Goal: Information Seeking & Learning: Find specific page/section

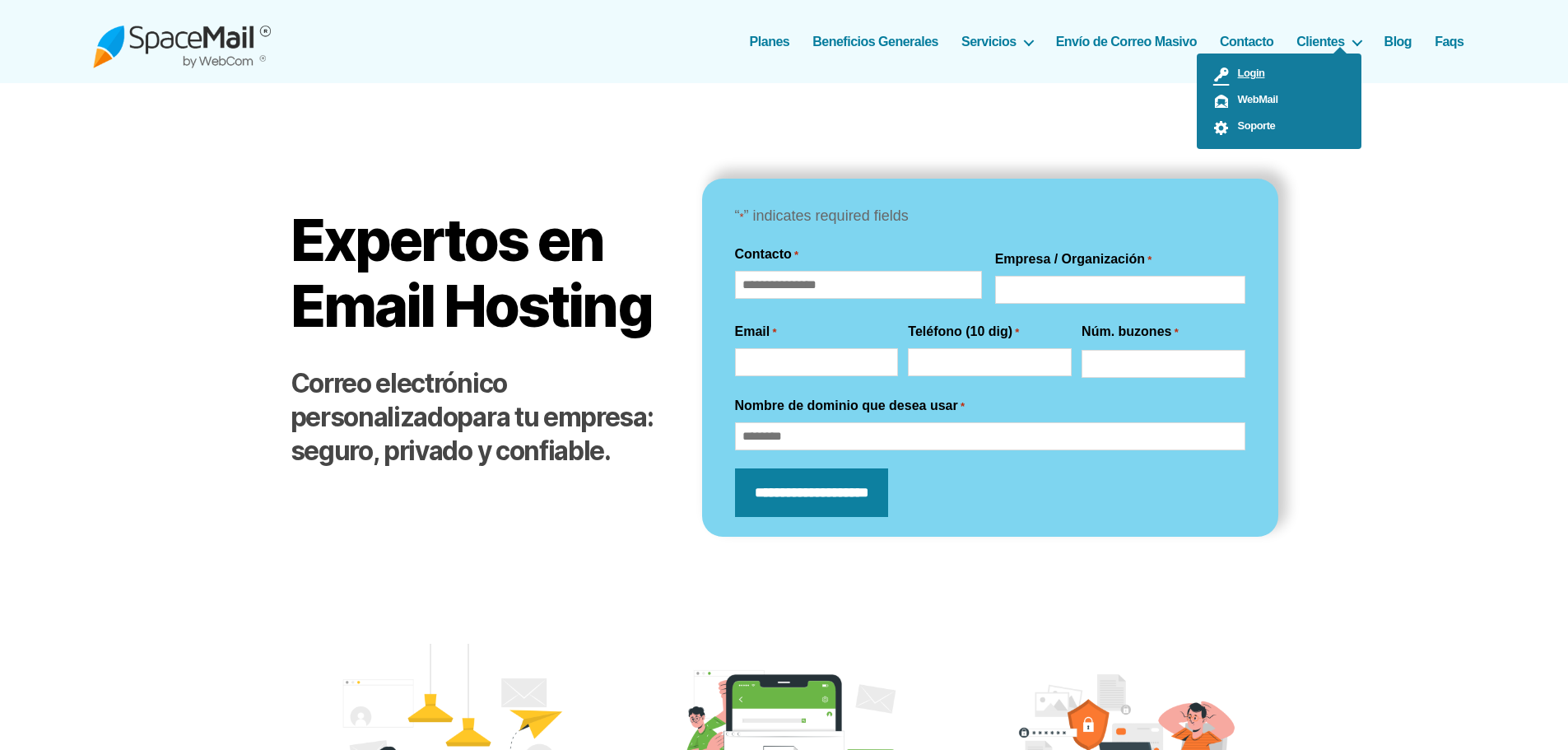
click at [776, 75] on span "Login" at bounding box center [1247, 72] width 36 height 12
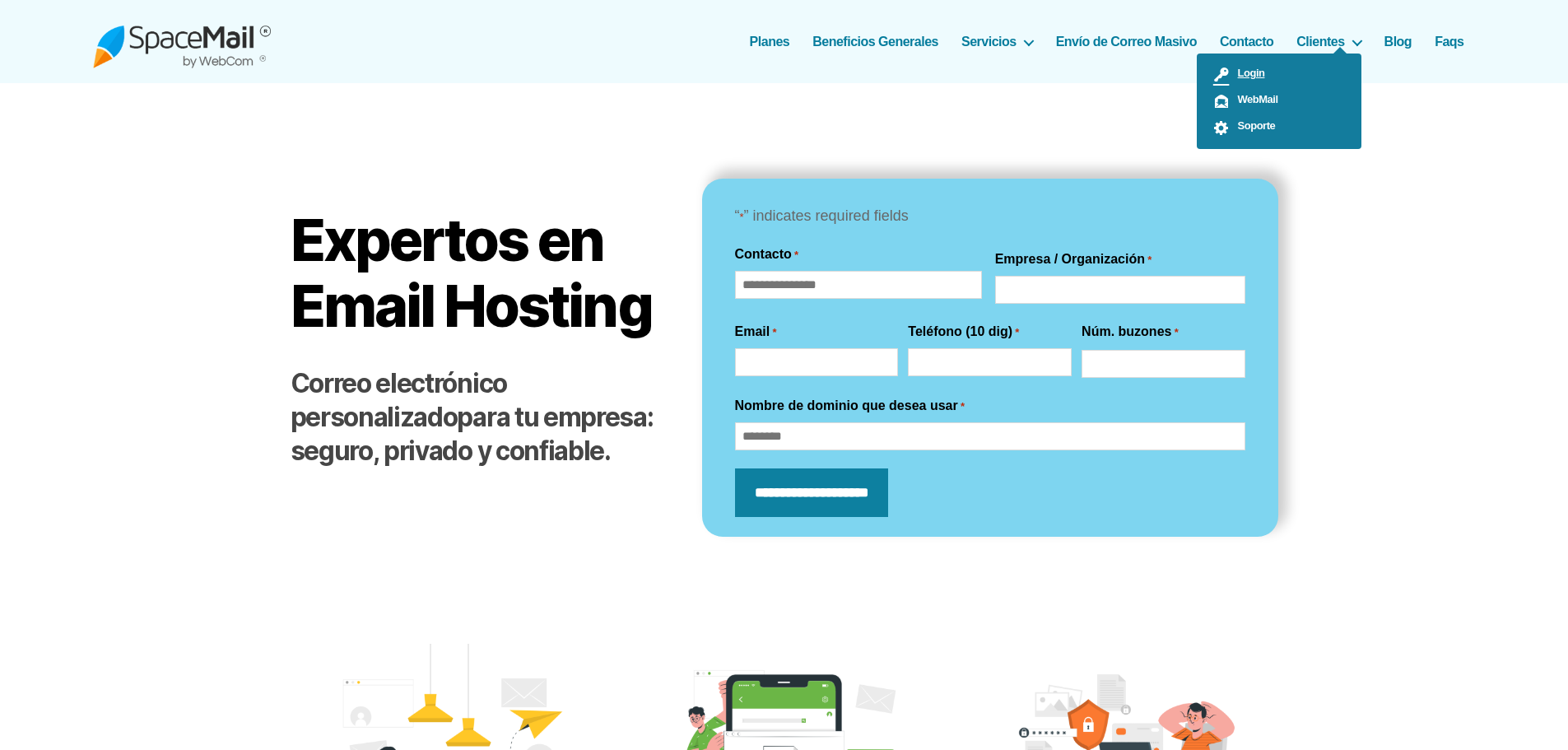
click at [776, 73] on span "Login" at bounding box center [1247, 72] width 36 height 12
click at [776, 123] on span "Soporte" at bounding box center [1252, 125] width 46 height 12
